Goal: Information Seeking & Learning: Learn about a topic

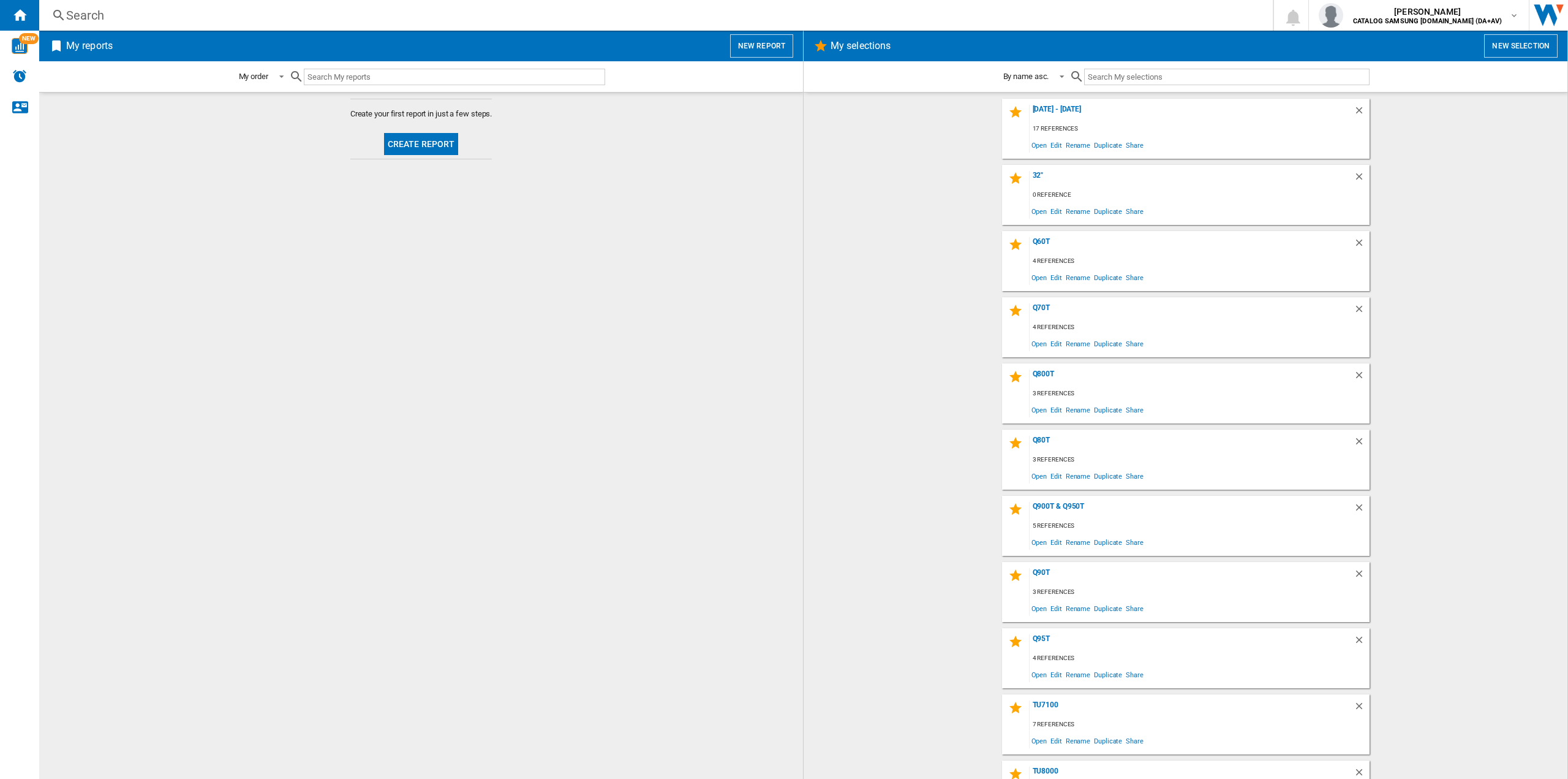
click at [213, 16] on div "Search" at bounding box center [653, 15] width 1175 height 17
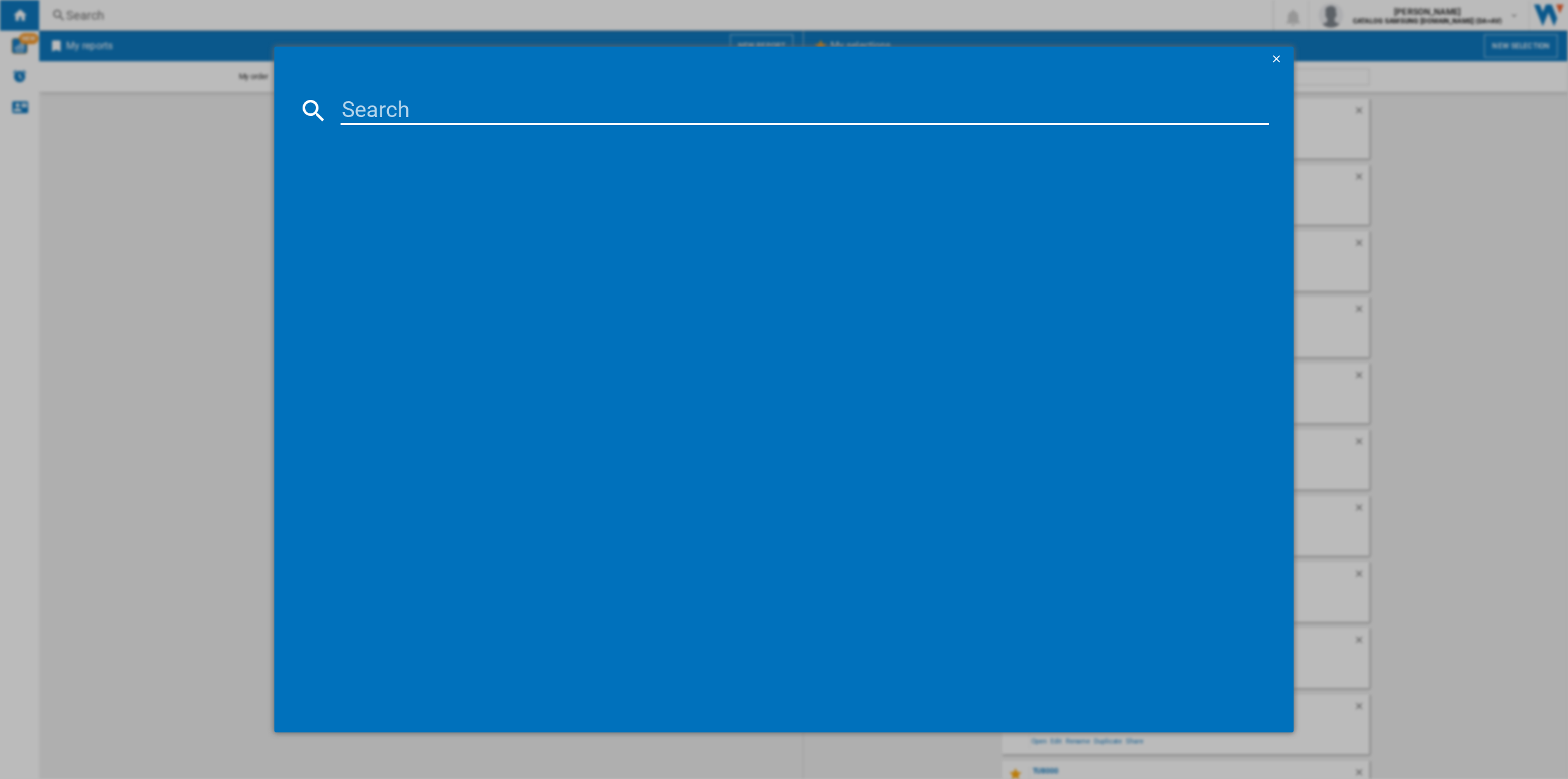
click at [421, 114] on input at bounding box center [805, 111] width 929 height 30
type input "55s90f"
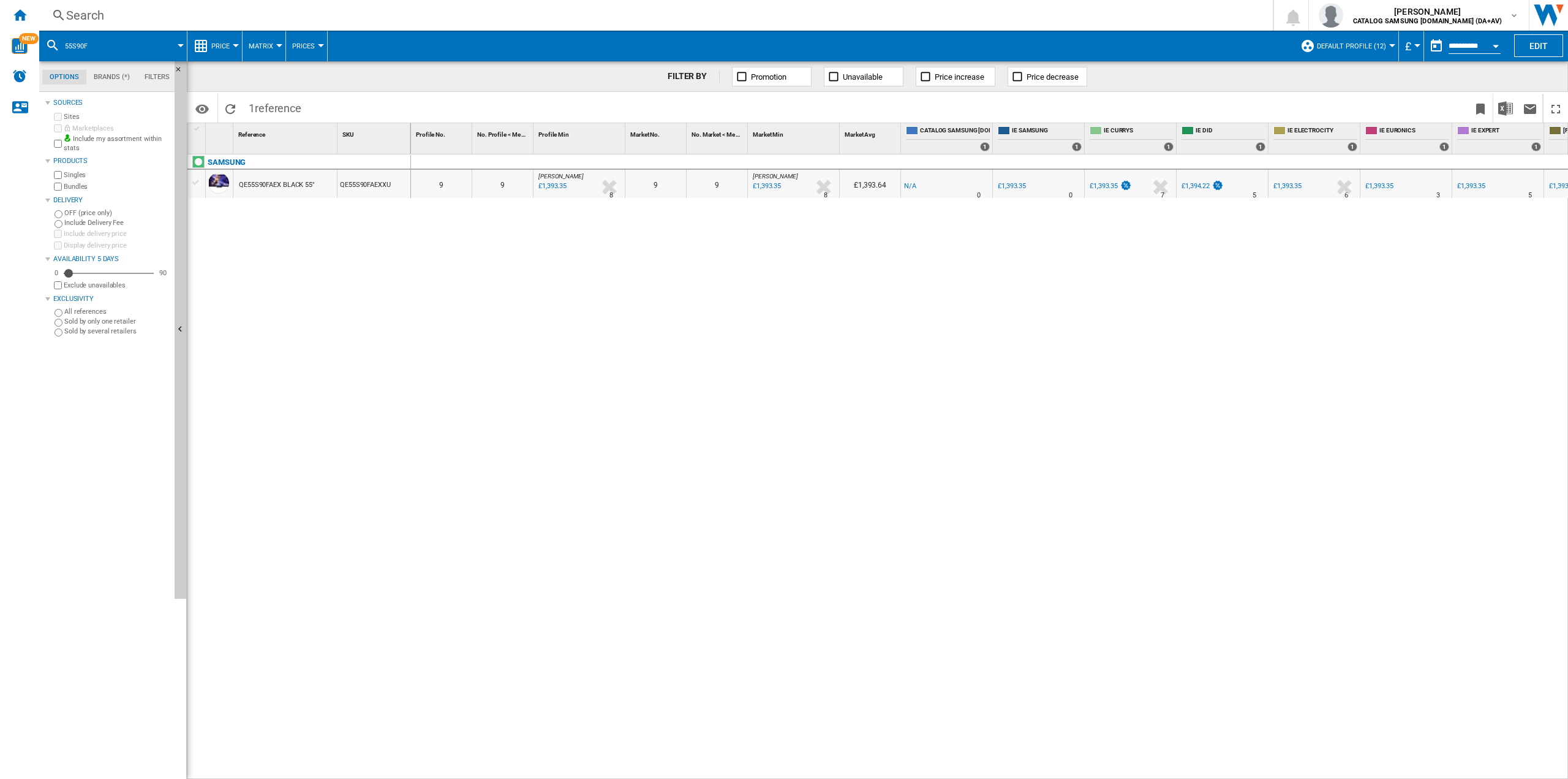
click at [1411, 49] on button "£" at bounding box center [1411, 45] width 12 height 31
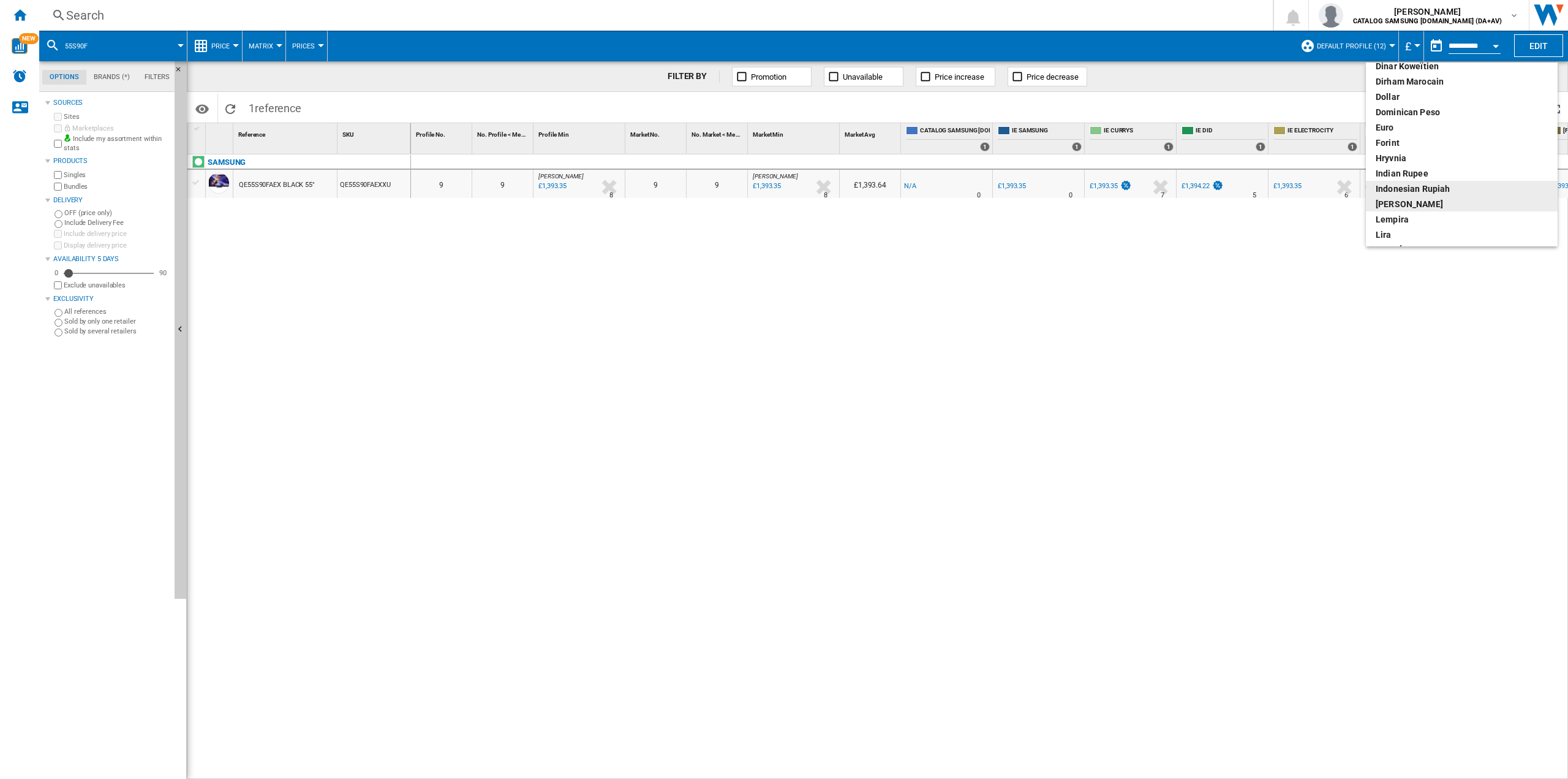
scroll to position [184, 0]
click at [1386, 117] on div "euro" at bounding box center [1461, 121] width 172 height 12
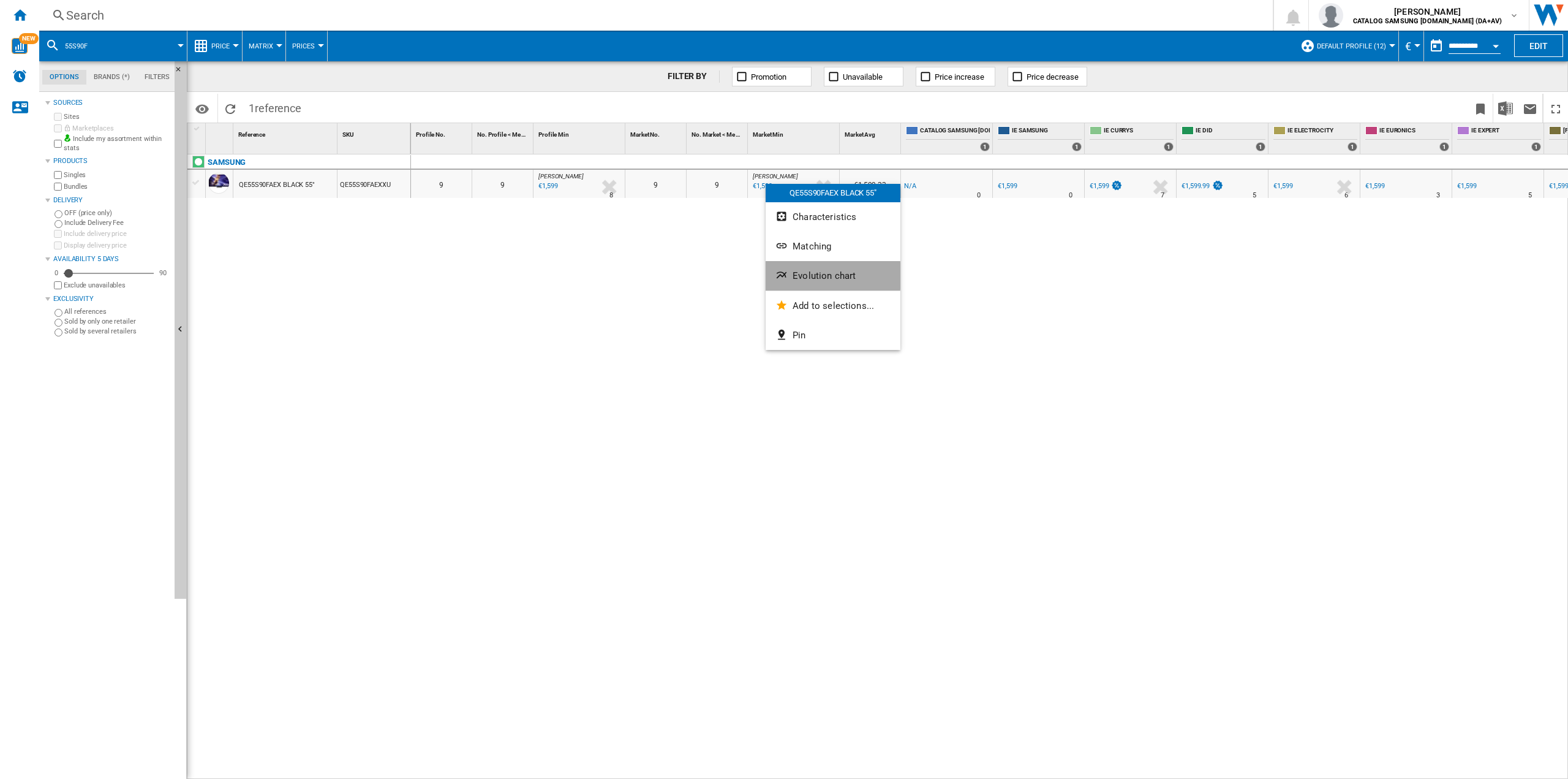
click at [795, 276] on span "Evolution chart" at bounding box center [824, 275] width 63 height 11
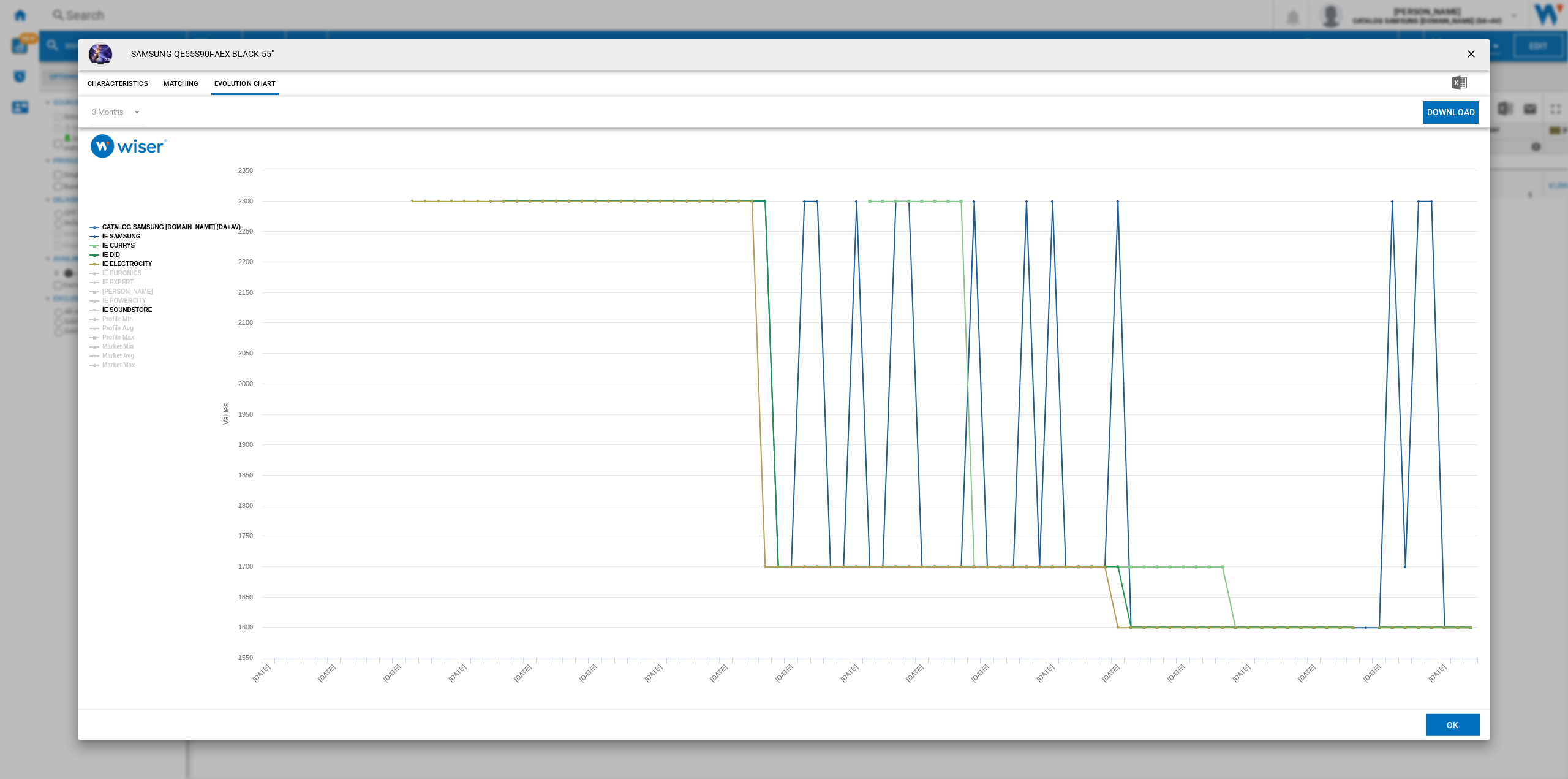
click at [130, 312] on tspan "IE SOUNDSTORE" at bounding box center [127, 310] width 50 height 7
click at [129, 301] on tspan "IE POWERCITY" at bounding box center [124, 301] width 44 height 7
click at [131, 290] on tspan "[PERSON_NAME]" at bounding box center [128, 292] width 51 height 7
drag, startPoint x: 122, startPoint y: 283, endPoint x: 125, endPoint y: 276, distance: 7.6
click at [122, 283] on tspan "IE EXPERT" at bounding box center [118, 283] width 31 height 7
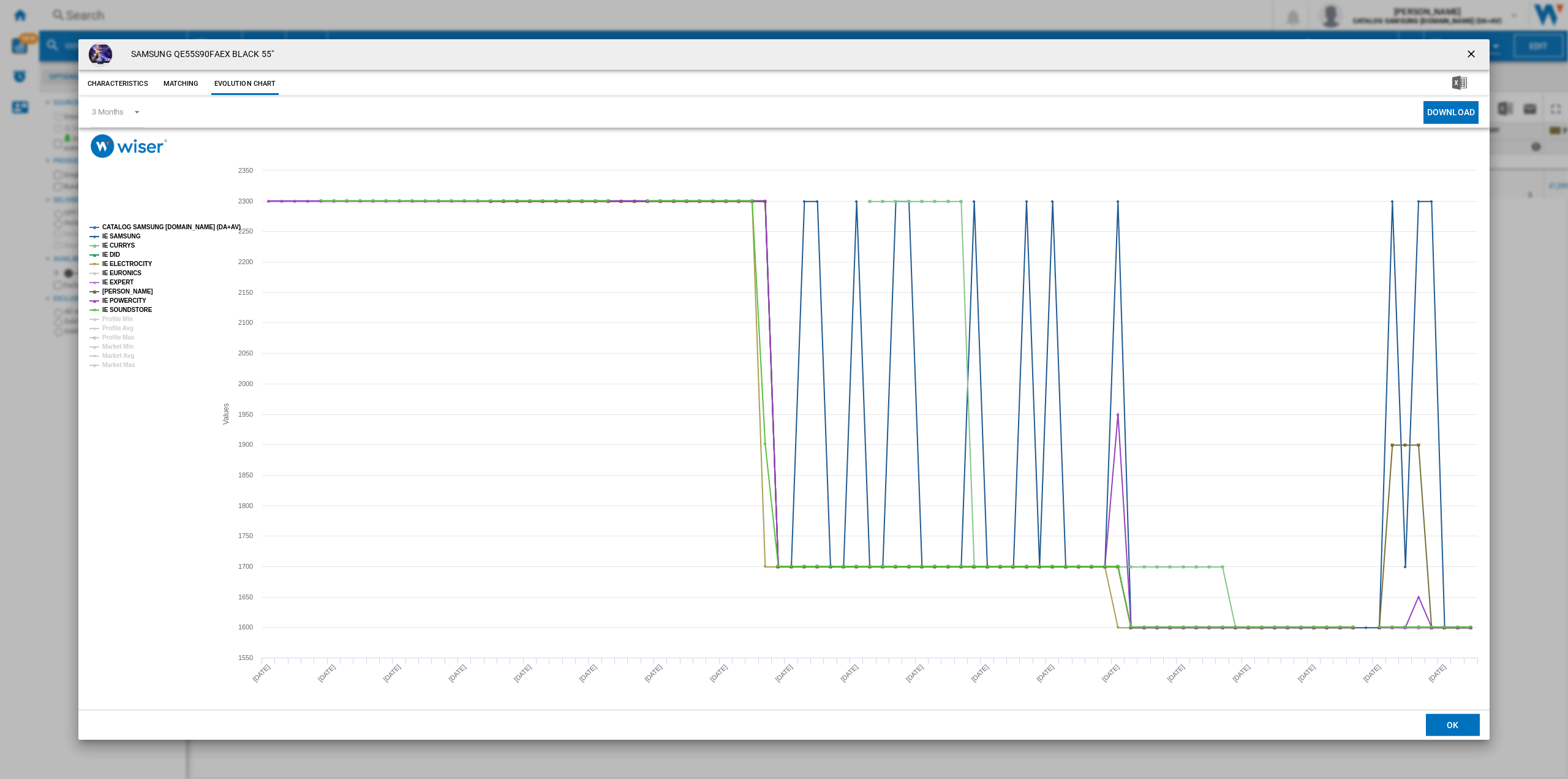
click at [125, 273] on tspan "IE EURONICS" at bounding box center [121, 273] width 39 height 7
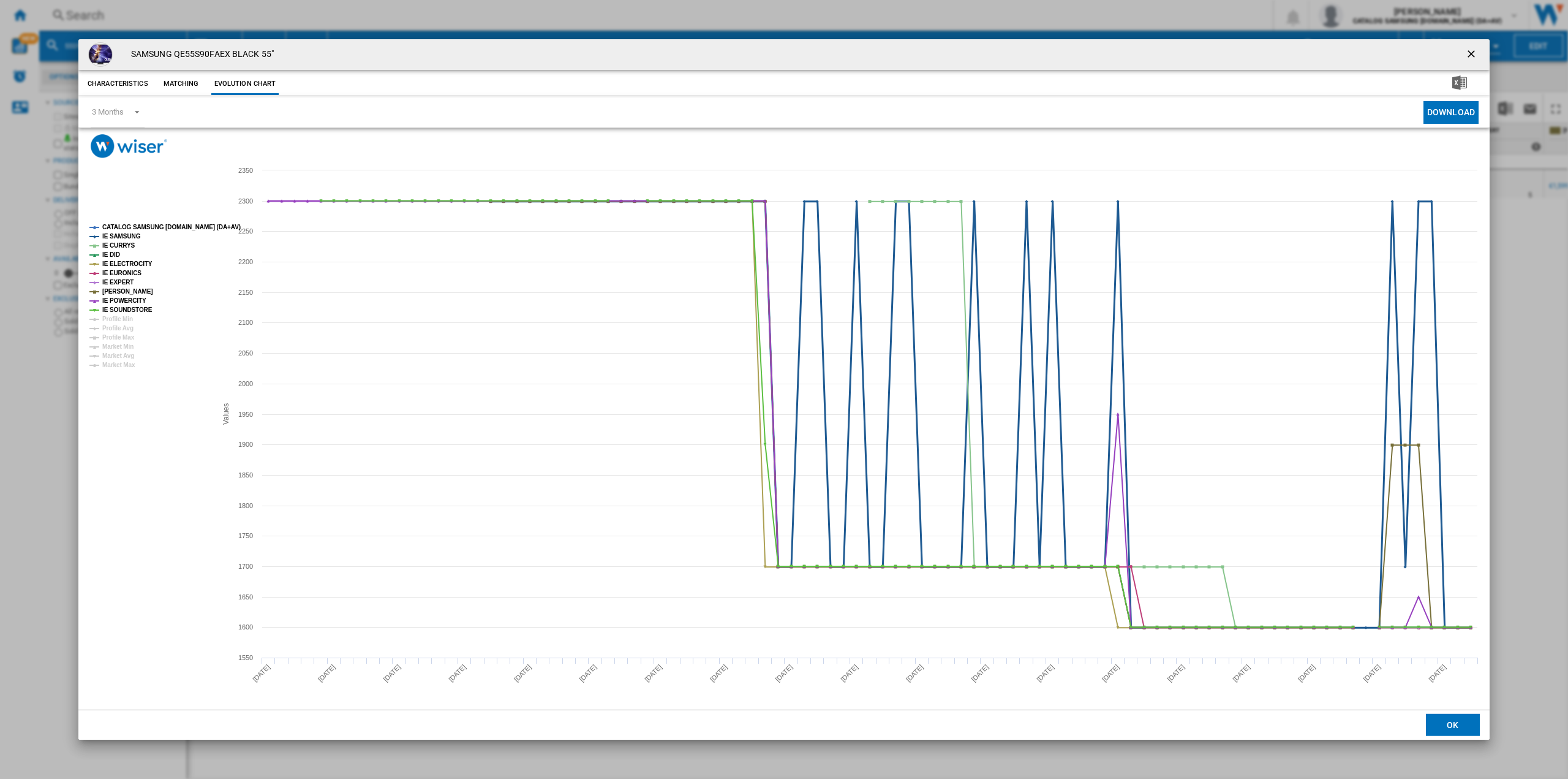
click at [131, 235] on tspan "IE SAMSUNG" at bounding box center [121, 236] width 39 height 7
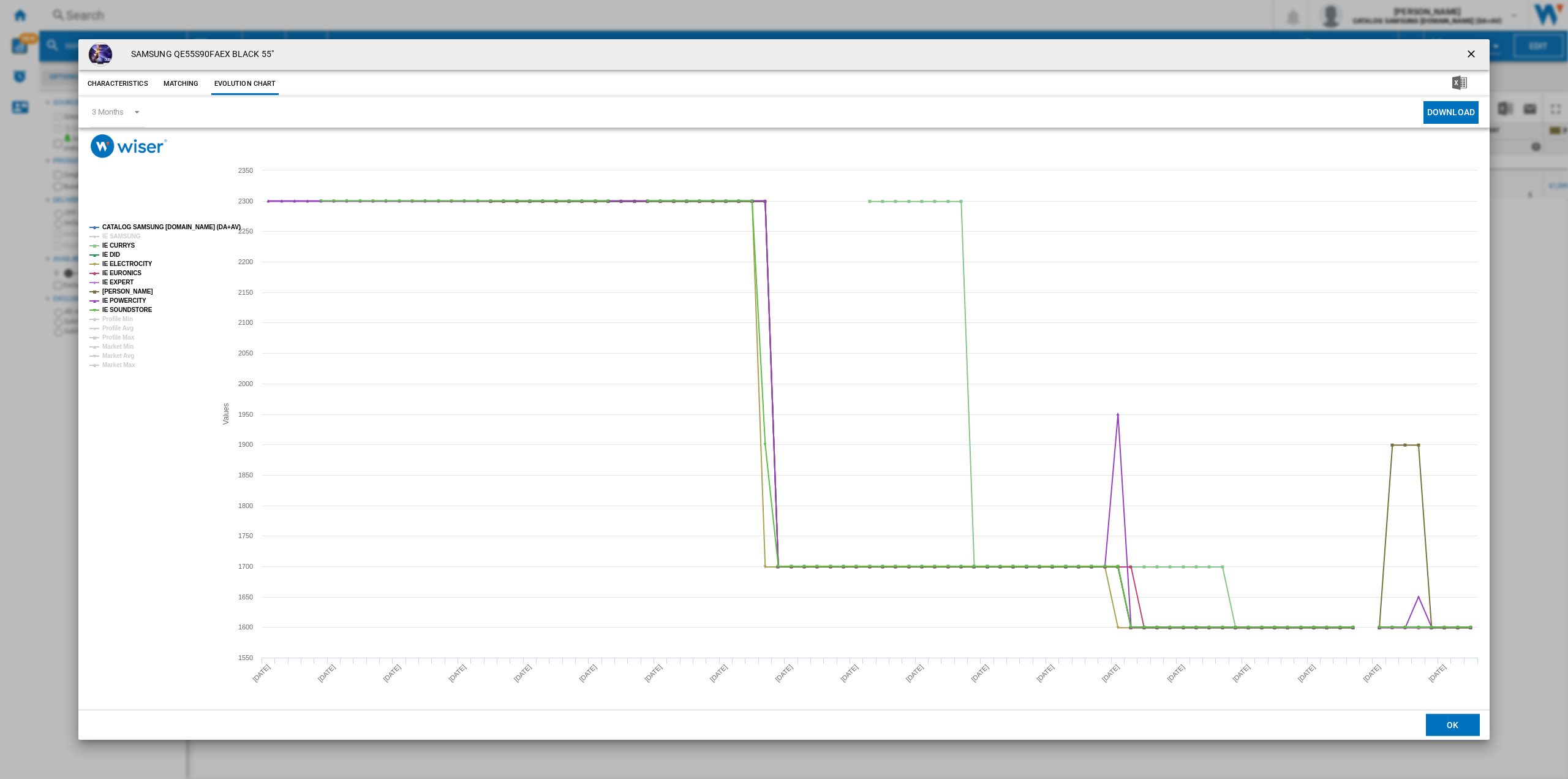
click at [138, 225] on tspan "CATALOG SAMSUNG [DOMAIN_NAME] (DA+AV)" at bounding box center [172, 227] width 139 height 7
click at [1472, 53] on ng-md-icon "getI18NText('BUTTONS.CLOSE_DIALOG')" at bounding box center [1473, 55] width 15 height 15
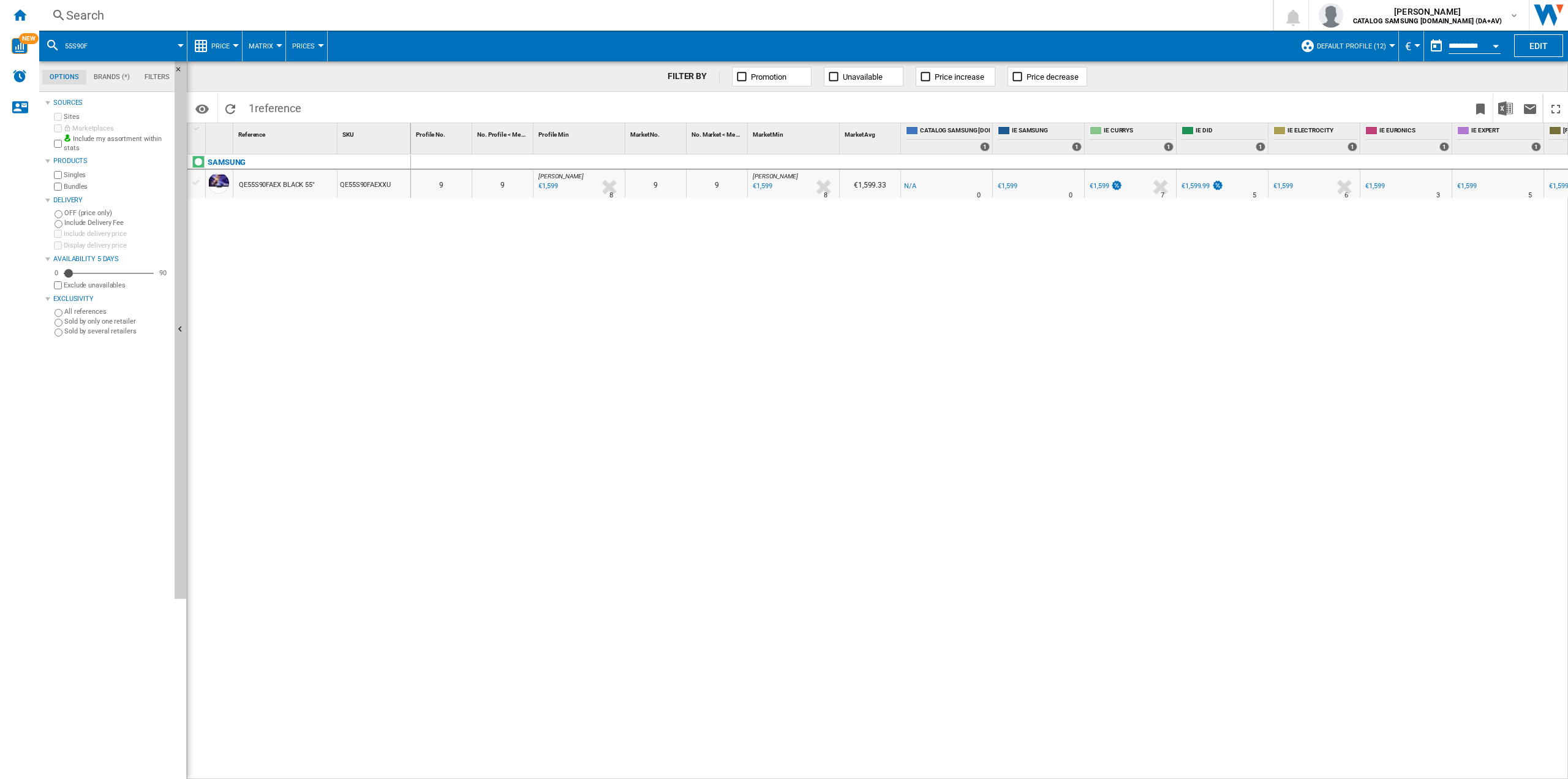
click at [228, 15] on div "Search" at bounding box center [653, 15] width 1175 height 17
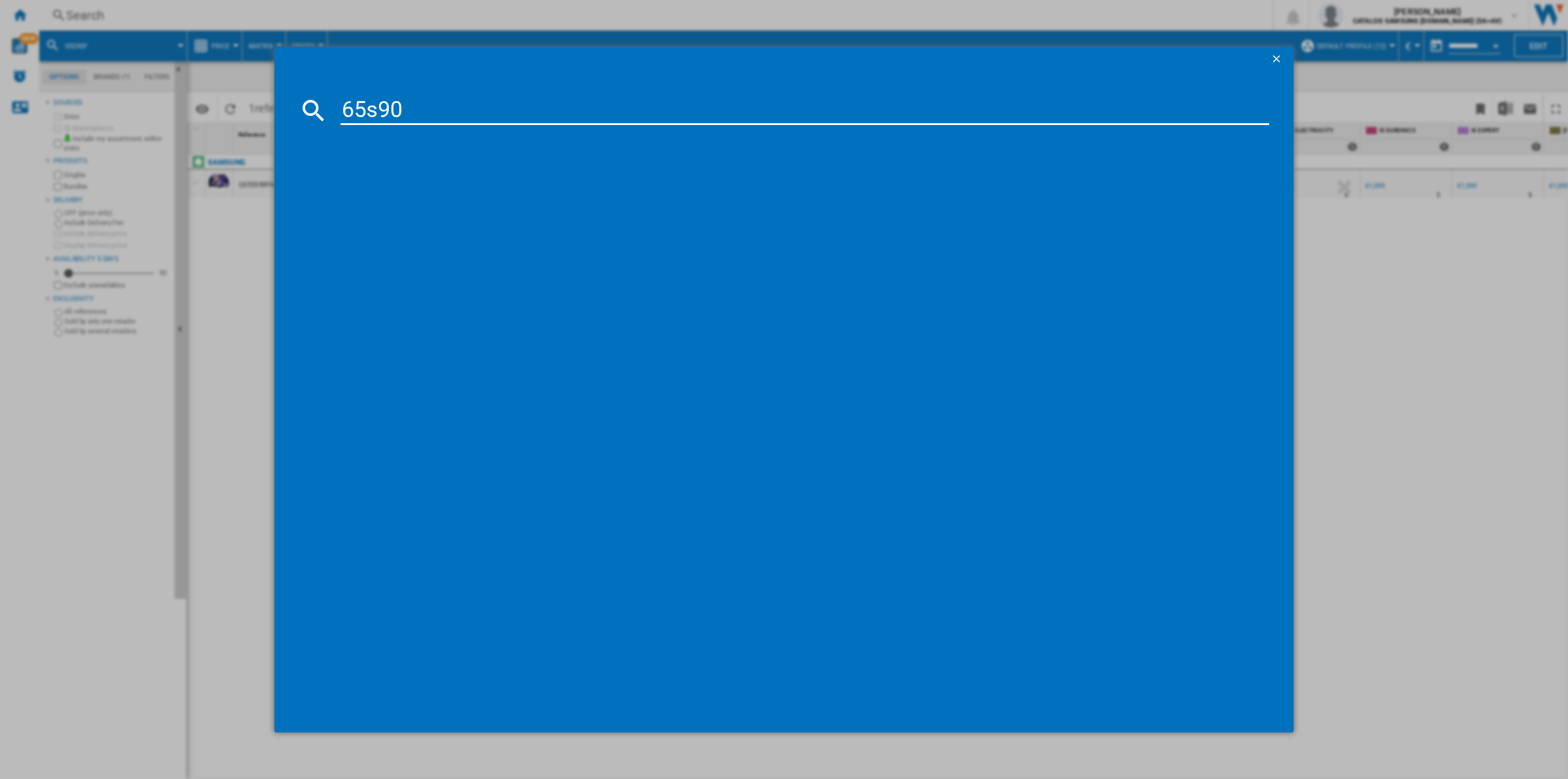
type input "65s90f"
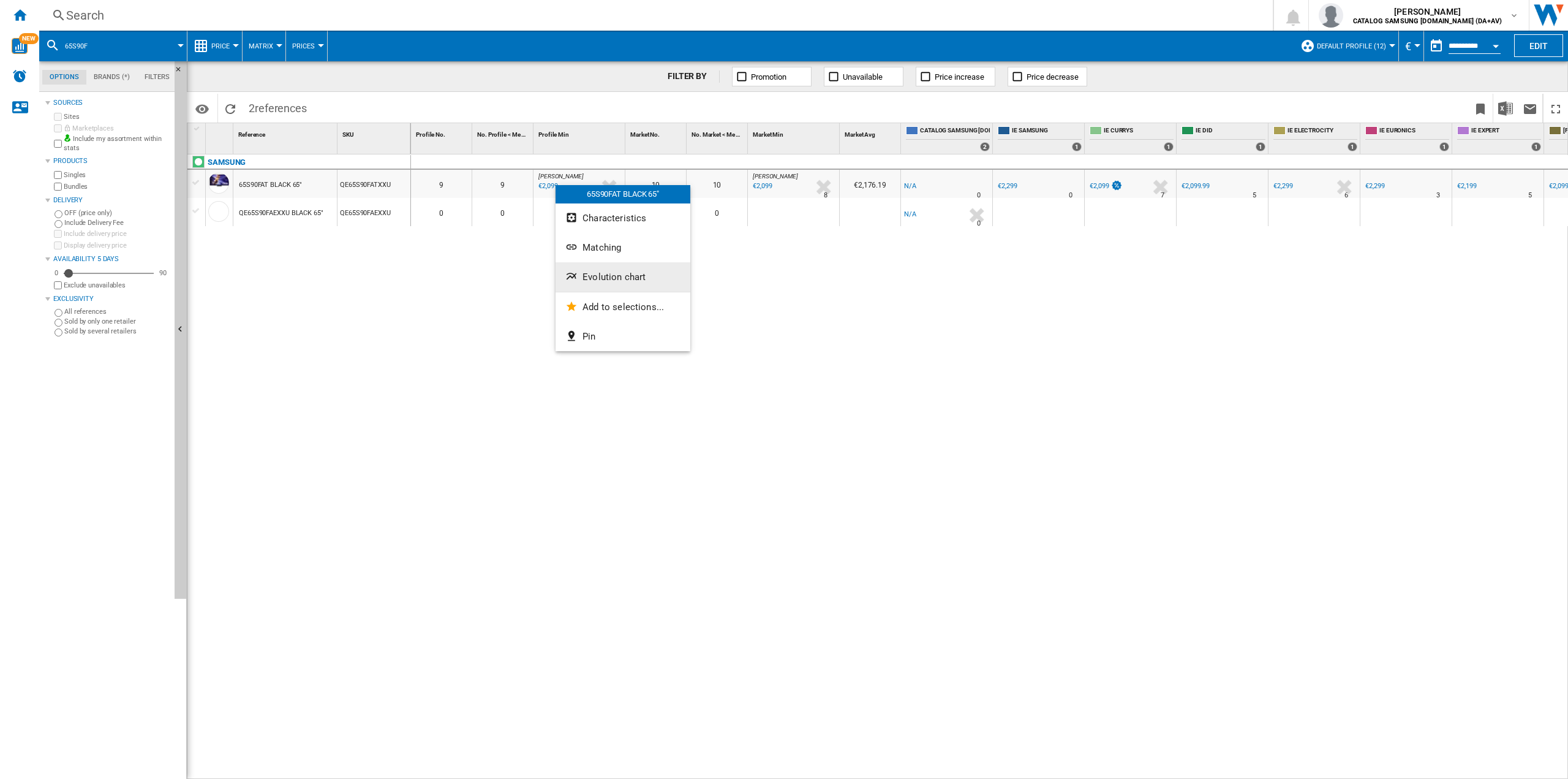
click at [619, 281] on span "Evolution chart" at bounding box center [614, 277] width 63 height 11
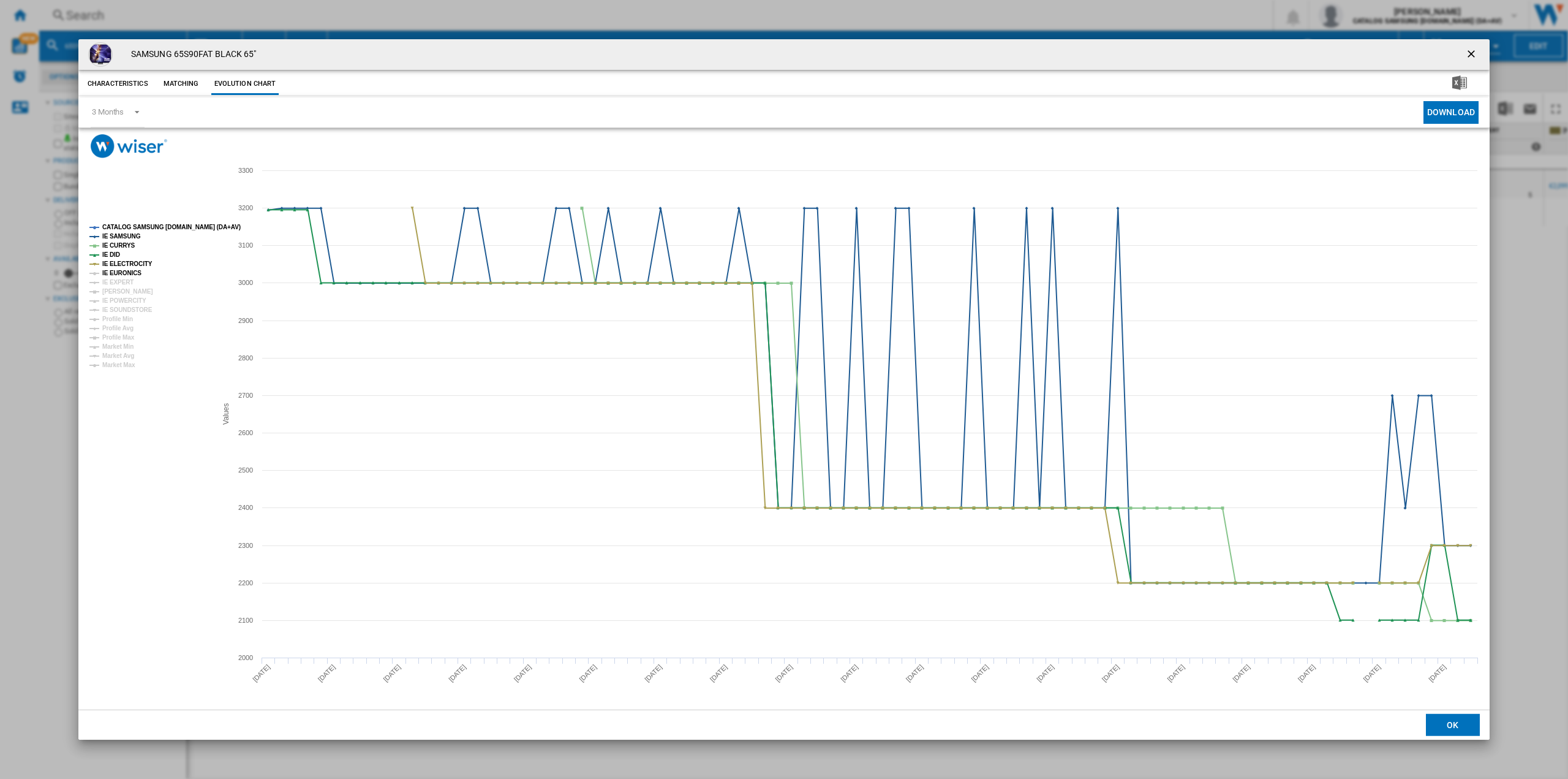
click at [123, 273] on tspan "IE EURONICS" at bounding box center [121, 273] width 39 height 7
click at [119, 281] on tspan "IE EXPERT" at bounding box center [118, 283] width 31 height 7
click at [125, 292] on tspan "[PERSON_NAME]" at bounding box center [128, 292] width 51 height 7
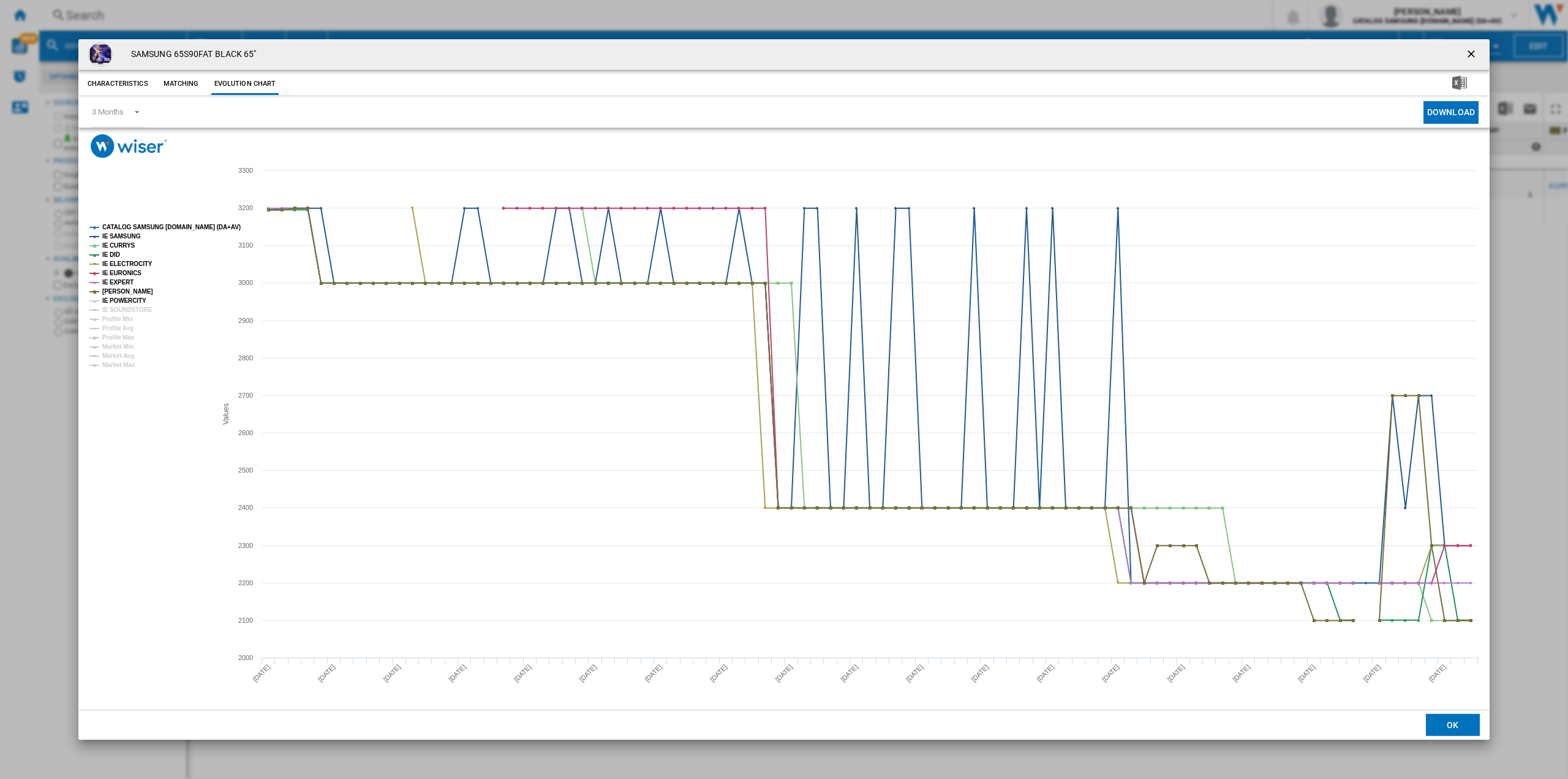
click at [124, 301] on tspan "IE POWERCITY" at bounding box center [124, 301] width 44 height 7
click at [125, 310] on tspan "IE SOUNDSTORE" at bounding box center [127, 310] width 50 height 7
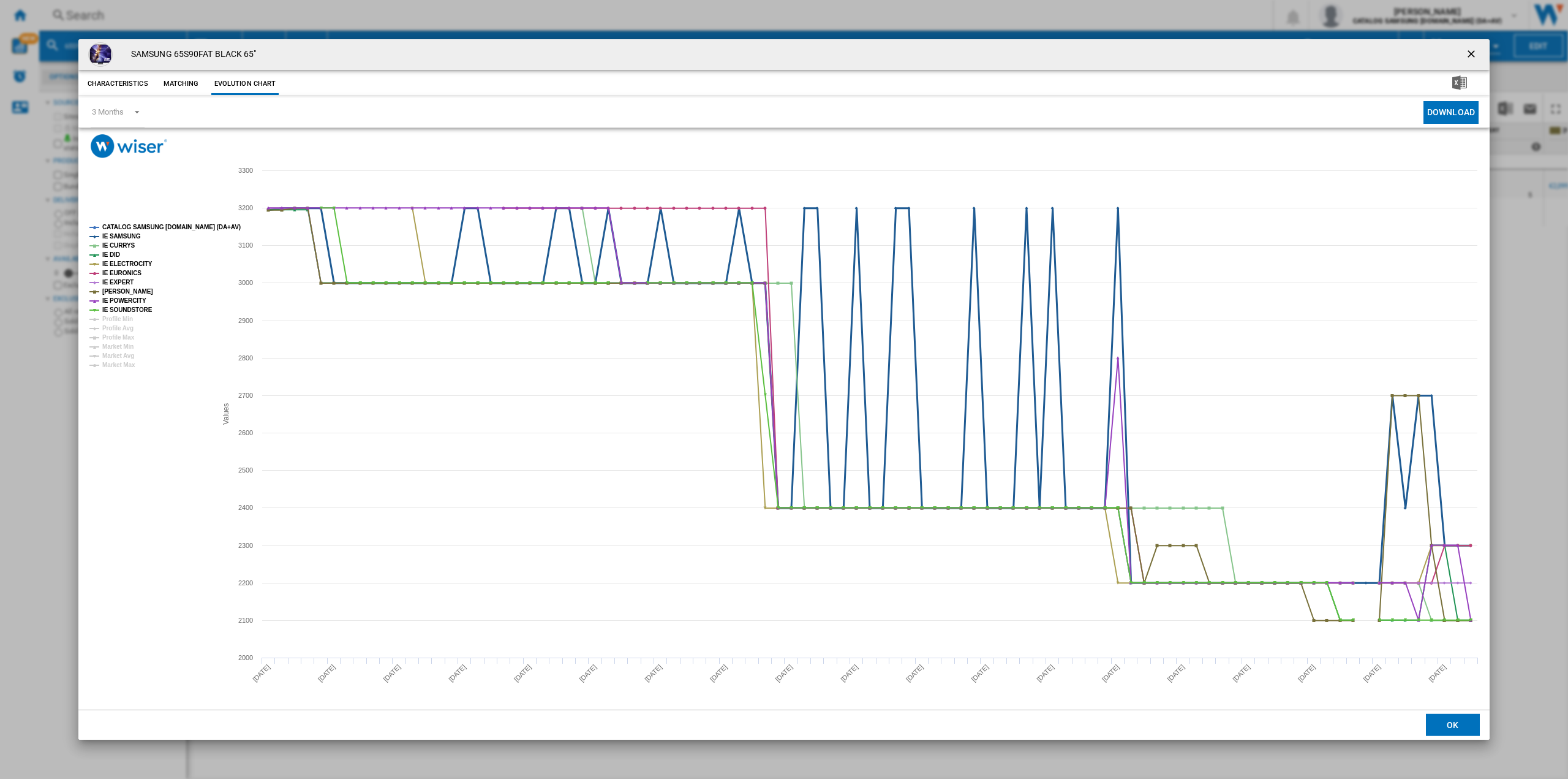
click at [119, 233] on tspan "IE SAMSUNG" at bounding box center [121, 236] width 39 height 7
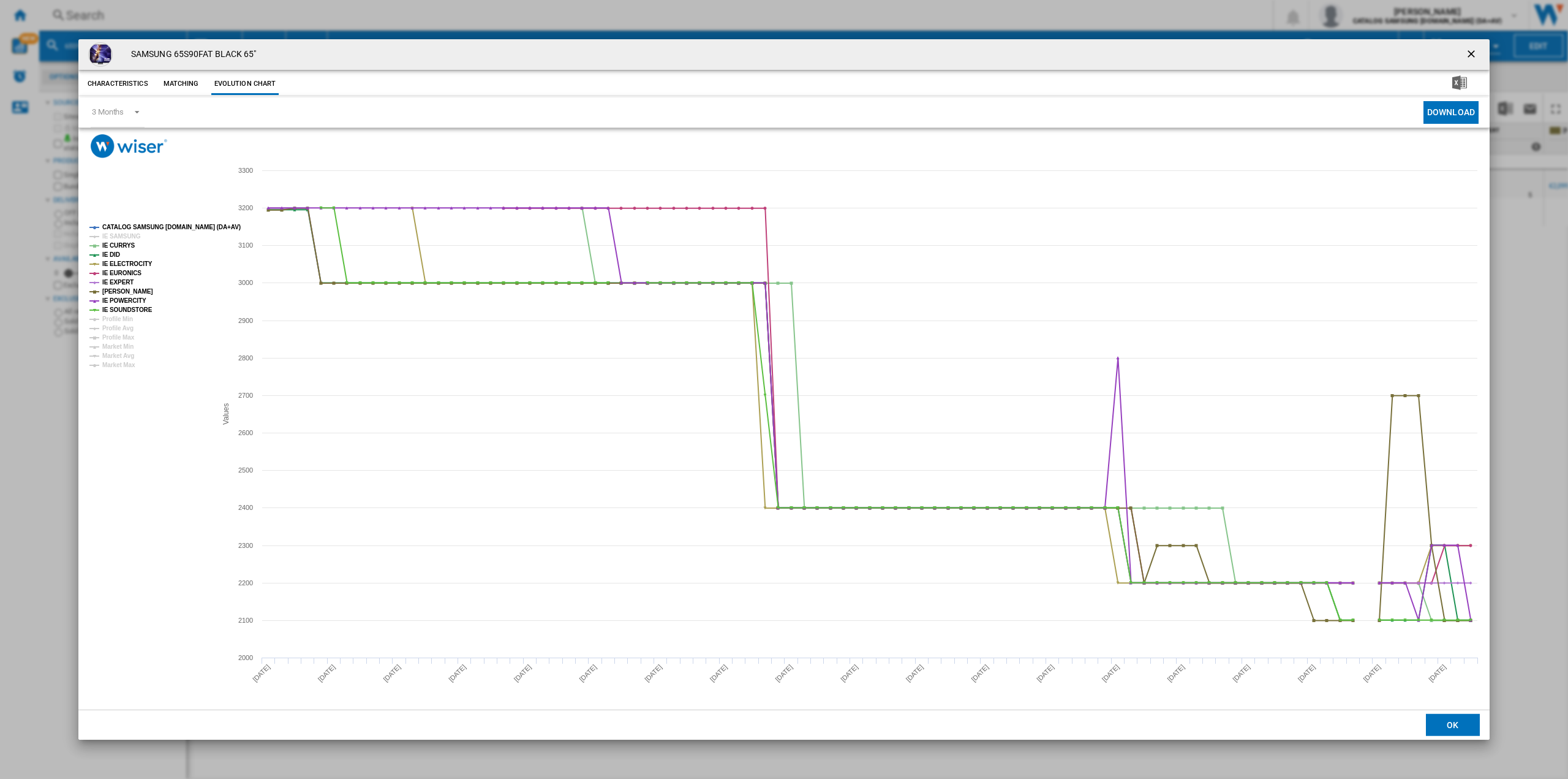
click at [127, 227] on tspan "CATALOG SAMSUNG [DOMAIN_NAME] (DA+AV)" at bounding box center [172, 227] width 139 height 7
